Goal: Information Seeking & Learning: Learn about a topic

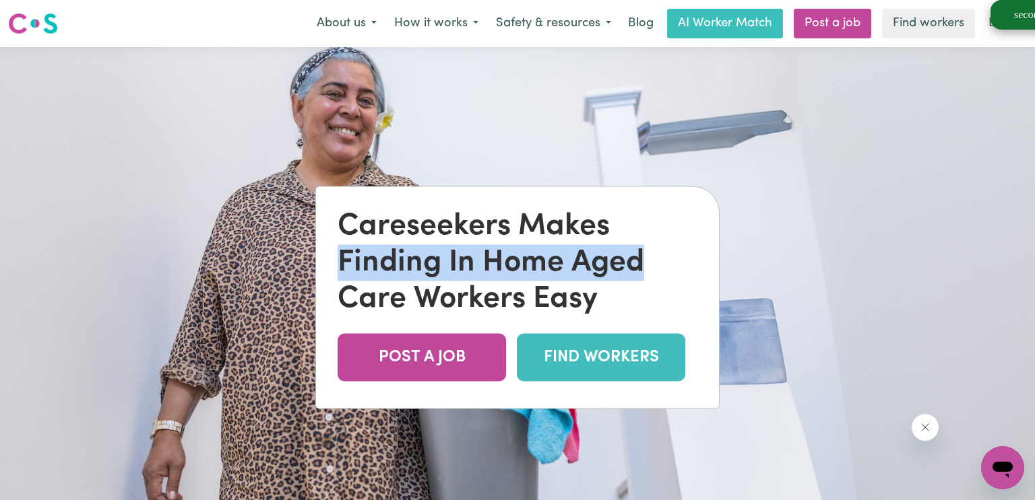
click at [641, 278] on div "Careseekers Makes Finding In Home Aged Care Workers Easy POST A JOB FIND WORKERS" at bounding box center [517, 298] width 403 height 222
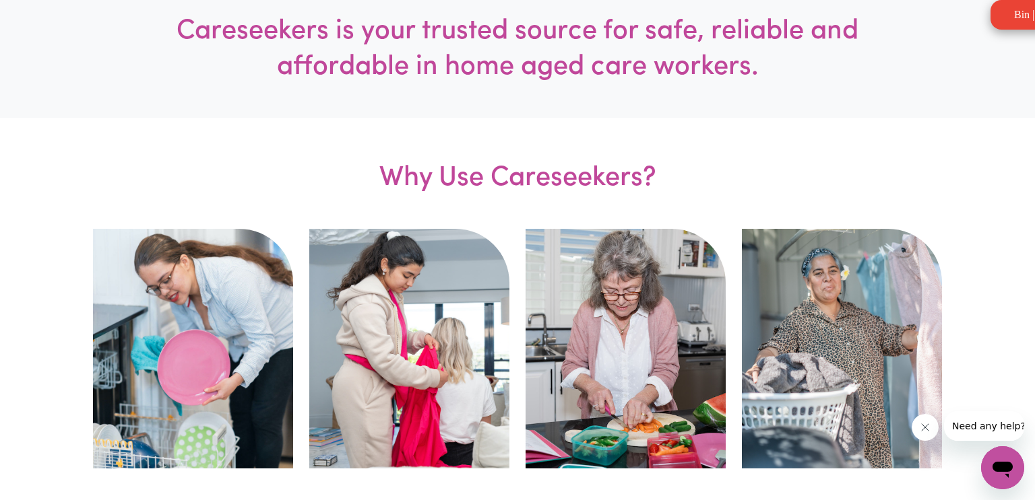
scroll to position [923, 0]
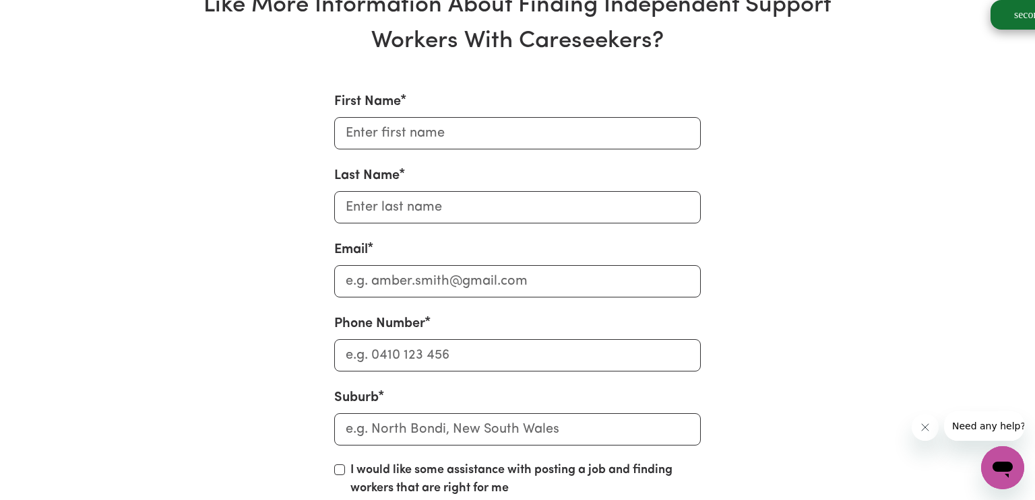
scroll to position [5149, 0]
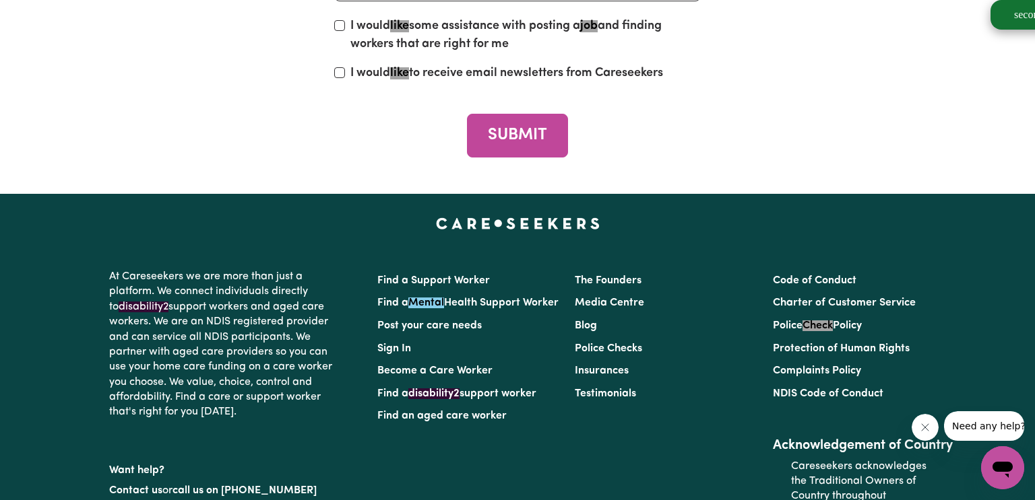
scroll to position [5128, 0]
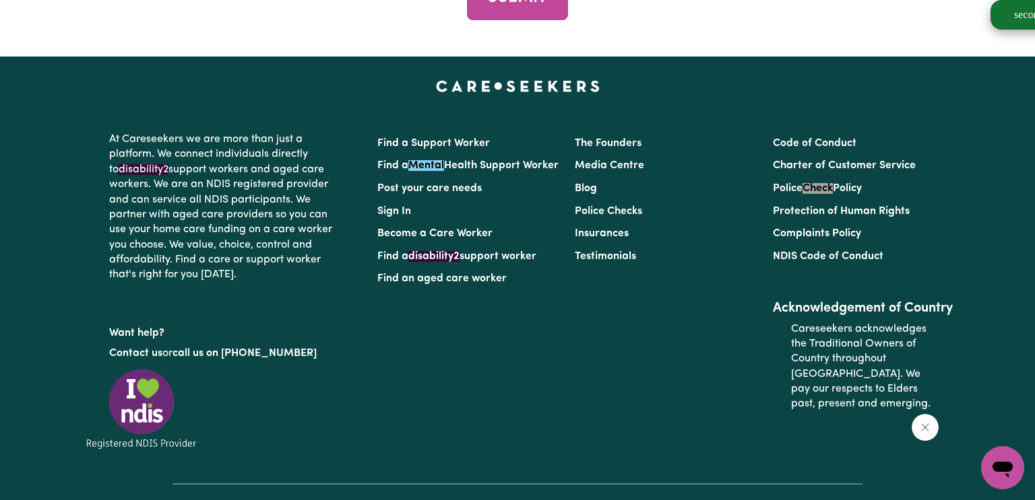
scroll to position [5017, 0]
